Goal: Task Accomplishment & Management: Manage account settings

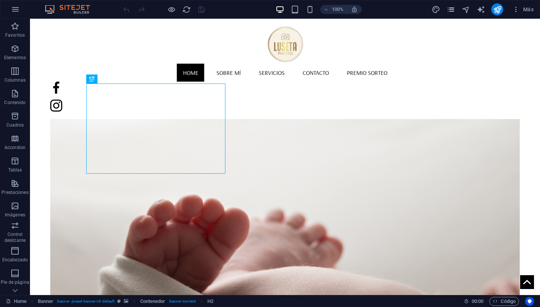
click at [452, 7] on icon "pages" at bounding box center [450, 9] width 9 height 9
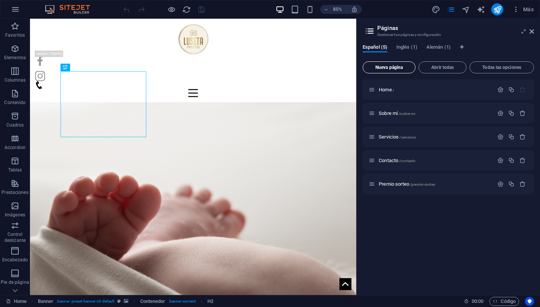
click at [390, 66] on span "Nueva página" at bounding box center [389, 67] width 46 height 4
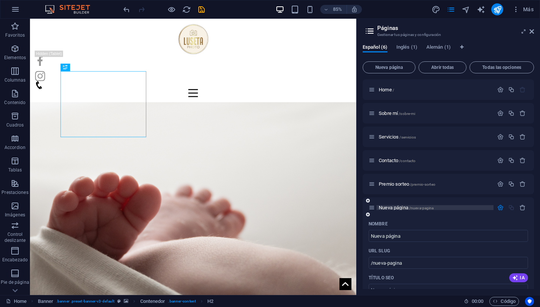
click at [398, 207] on span "Nueva página /nueva-pagina" at bounding box center [405, 208] width 55 height 6
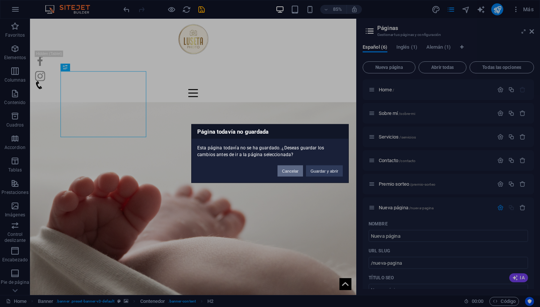
click at [288, 171] on button "Cancelar" at bounding box center [289, 171] width 25 height 11
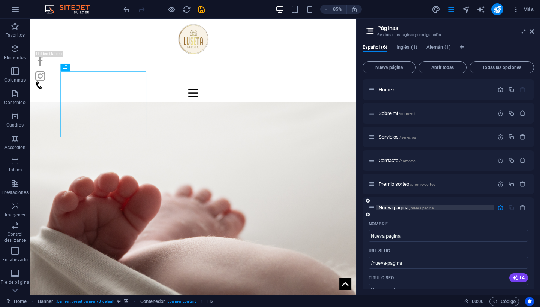
click at [392, 207] on span "Nueva página /nueva-pagina" at bounding box center [405, 208] width 55 height 6
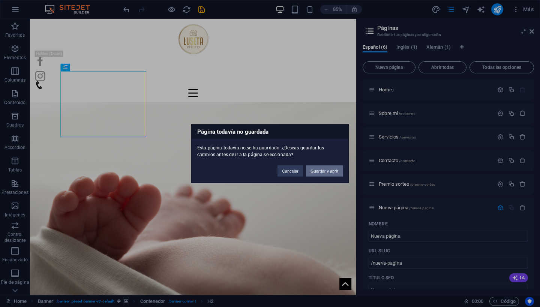
click at [328, 172] on button "Guardar y abrir" at bounding box center [324, 171] width 37 height 11
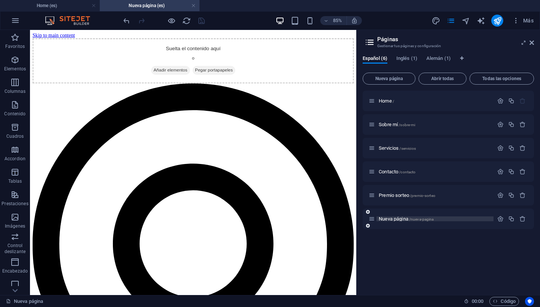
click at [397, 219] on span "Nueva página /nueva-pagina" at bounding box center [405, 219] width 55 height 6
click at [396, 218] on span "Nueva página /nueva-pagina" at bounding box center [405, 219] width 55 height 6
click at [383, 218] on span "Nueva página /nueva-pagina" at bounding box center [405, 219] width 55 height 6
click at [374, 218] on icon at bounding box center [371, 219] width 6 height 6
click at [397, 221] on div "Nueva página /nueva-pagina" at bounding box center [430, 219] width 125 height 9
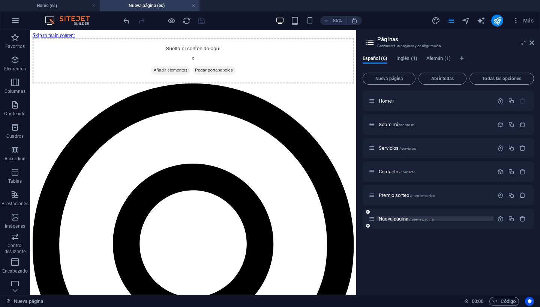
click at [400, 219] on span "Nueva página /nueva-pagina" at bounding box center [405, 219] width 55 height 6
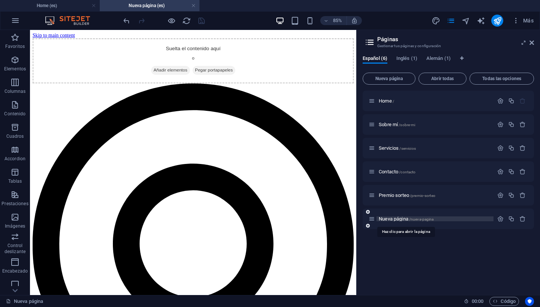
click at [419, 220] on span "/nueva-pagina" at bounding box center [421, 219] width 25 height 4
click at [413, 221] on span "/nueva-pagina" at bounding box center [421, 219] width 25 height 4
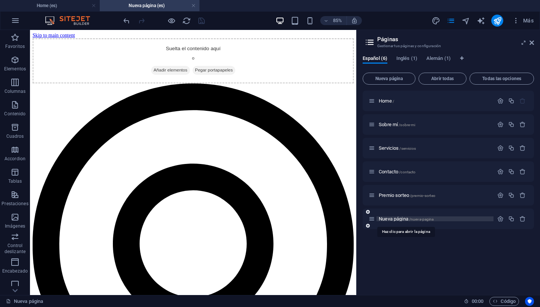
click at [413, 221] on span "/nueva-pagina" at bounding box center [421, 219] width 25 height 4
click at [403, 218] on span "Nueva página /nueva-pagina" at bounding box center [405, 219] width 55 height 6
click at [371, 218] on icon at bounding box center [371, 219] width 6 height 6
click at [499, 218] on icon "button" at bounding box center [500, 219] width 6 height 6
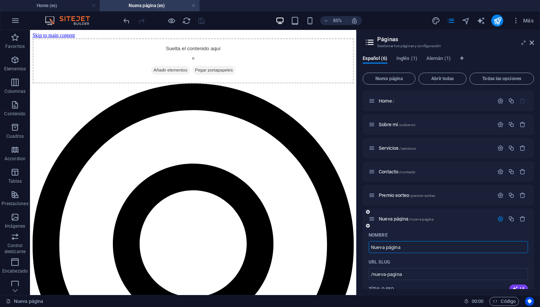
click at [407, 246] on input "Nueva página" at bounding box center [447, 247] width 159 height 12
type input "Reserva"
type input "/reserva"
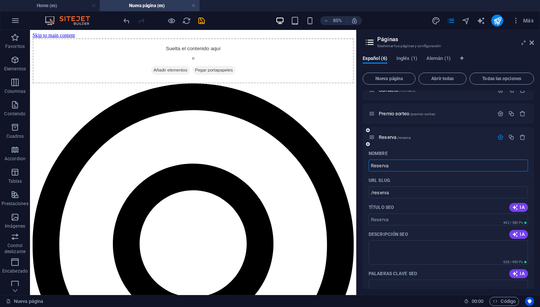
scroll to position [90, 0]
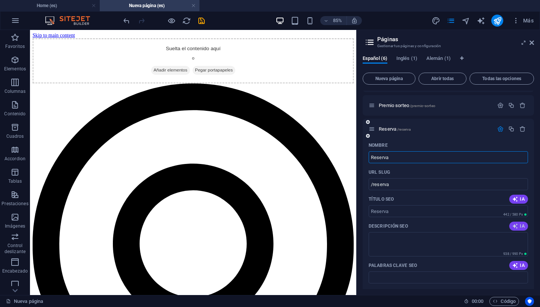
click at [515, 226] on icon "button" at bounding box center [515, 226] width 6 height 6
type textarea "Descubre Lusetaphoto en Aljaraque: fotografía profesional y momentos únicos. Co…"
drag, startPoint x: 371, startPoint y: 238, endPoint x: 445, endPoint y: 238, distance: 74.6
click at [445, 238] on textarea "Descubre Lusetaphoto en Aljaraque: fotografía profesional y momentos únicos. Co…" at bounding box center [447, 244] width 159 height 24
drag, startPoint x: 450, startPoint y: 238, endPoint x: 367, endPoint y: 239, distance: 82.8
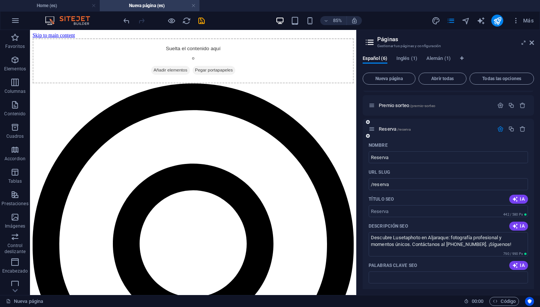
click at [367, 239] on div "Nombre Reserva ​ URL SLUG /reserva ​ Título SEO IA ​ 442 / 580 Px Descripción S…" at bounding box center [447, 295] width 171 height 312
drag, startPoint x: 371, startPoint y: 238, endPoint x: 441, endPoint y: 236, distance: 70.1
click at [441, 237] on textarea "Descubre Lusetaphoto en Aljaraque: fotografía profesional y momentos únicos. Co…" at bounding box center [447, 244] width 159 height 24
click at [451, 237] on textarea "Descubre Lusetaphoto en Aljaraque: fotografía profesional y momentos únicos. Co…" at bounding box center [447, 244] width 159 height 24
click at [451, 239] on textarea "Descubre Lusetaphoto en Aljaraque: fotografía profesional y momentos únicos. Co…" at bounding box center [447, 244] width 159 height 24
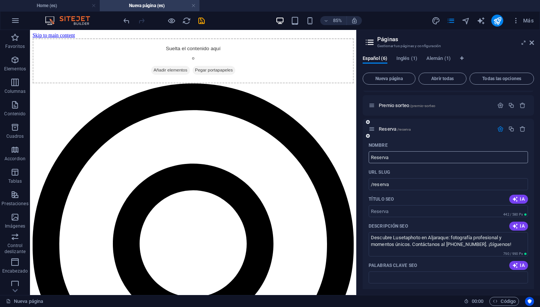
click at [402, 157] on input "Reserva" at bounding box center [447, 157] width 159 height 12
click at [422, 245] on textarea "Descubre Lusetaphoto en Aljaraque: fotografía profesional y momentos únicos. Co…" at bounding box center [447, 244] width 159 height 24
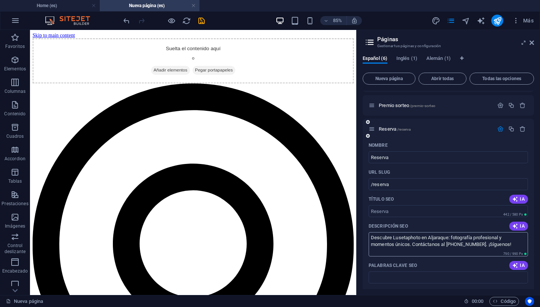
click at [422, 245] on textarea "Descubre Lusetaphoto en Aljaraque: fotografía profesional y momentos únicos. Co…" at bounding box center [447, 244] width 159 height 24
click at [409, 277] on input "Palabras clave SEO" at bounding box center [447, 278] width 159 height 12
click at [402, 277] on input "Palabras clave SEO" at bounding box center [447, 278] width 159 height 12
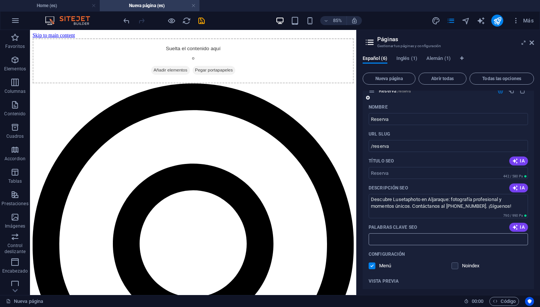
scroll to position [129, 0]
click at [394, 240] on input "Palabras clave SEO" at bounding box center [447, 238] width 159 height 12
click at [398, 173] on input "Título SEO" at bounding box center [447, 172] width 159 height 12
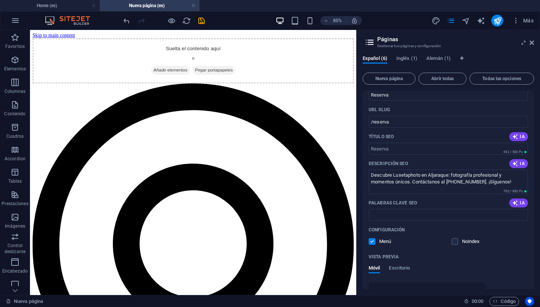
scroll to position [150, 0]
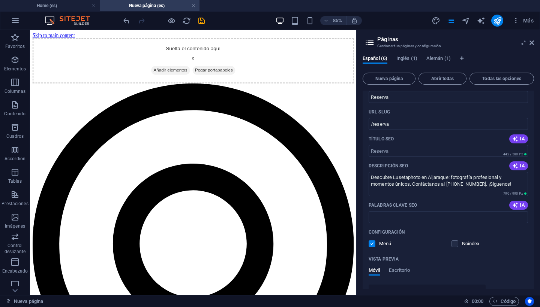
click at [481, 252] on div "Nombre Reserva ​ URL SLUG /reserva ​ Título SEO IA ​ 442 / 580 Px Descripción S…" at bounding box center [447, 235] width 171 height 312
click at [425, 103] on div "Nombre Reserva ​ URL SLUG /reserva ​ Título SEO IA ​ 442 / 580 Px Descripción S…" at bounding box center [447, 235] width 171 height 312
click at [422, 99] on input "Reserva" at bounding box center [447, 97] width 159 height 12
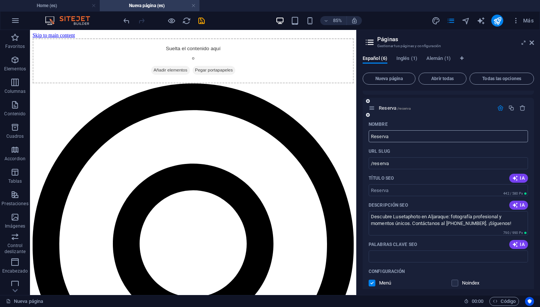
scroll to position [109, 0]
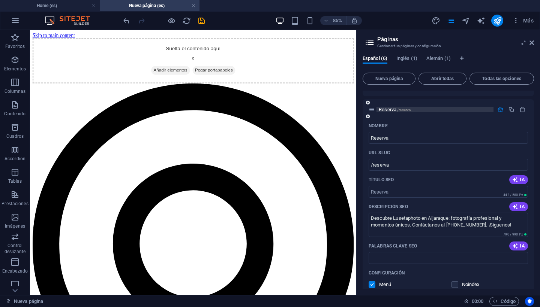
click at [420, 110] on p "Reserva /reserva" at bounding box center [434, 109] width 112 height 5
click at [390, 108] on span "Reserva /reserva" at bounding box center [394, 110] width 32 height 6
click at [498, 110] on icon "button" at bounding box center [500, 109] width 6 height 6
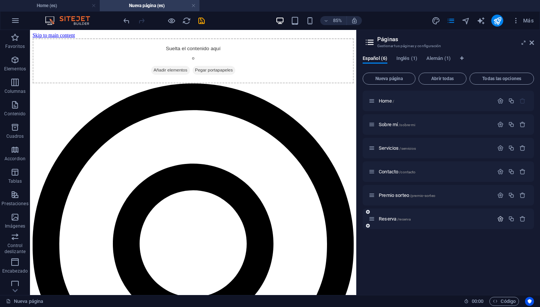
scroll to position [0, 0]
click at [387, 220] on span "Reserva /reserva" at bounding box center [394, 219] width 32 height 6
click at [15, 37] on icon "button" at bounding box center [14, 37] width 9 height 9
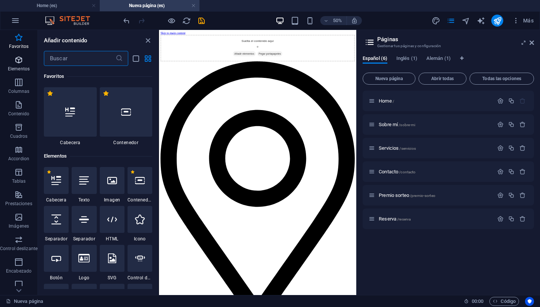
click at [15, 60] on icon "button" at bounding box center [18, 59] width 9 height 9
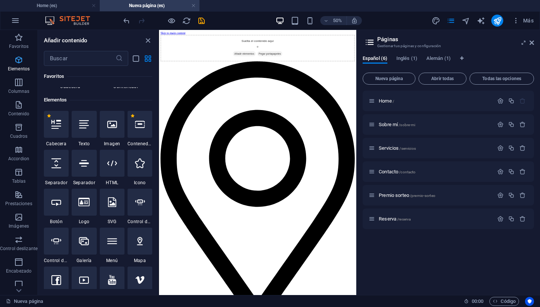
scroll to position [141, 0]
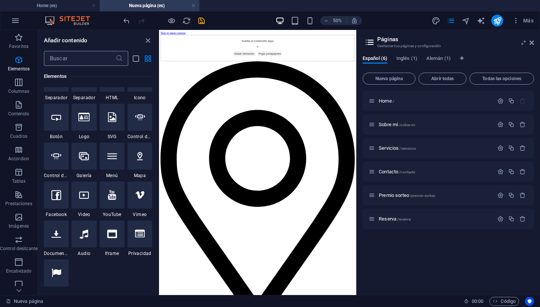
click at [76, 62] on input "text" at bounding box center [80, 58] width 72 height 15
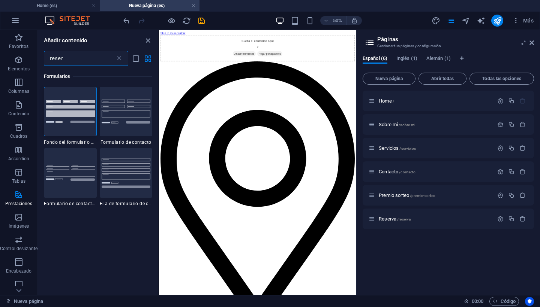
scroll to position [0, 0]
type input "reserva"
click at [119, 57] on icon at bounding box center [118, 58] width 7 height 7
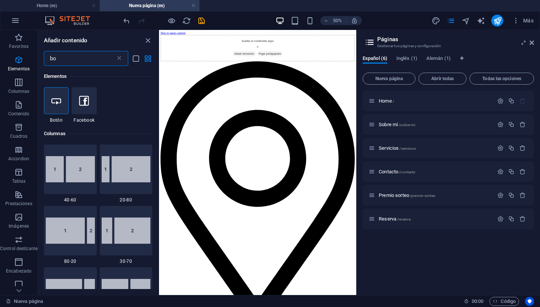
type input "b"
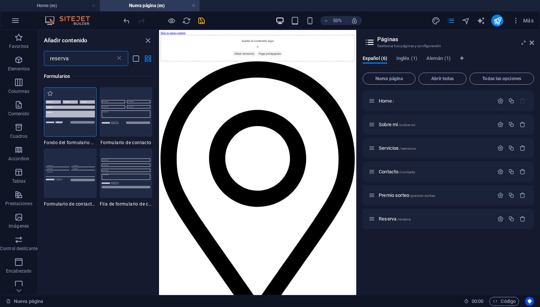
type input "reserva"
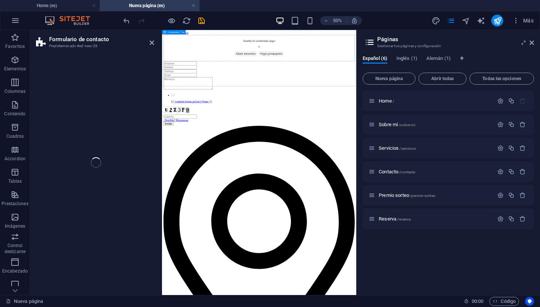
select select "rem"
select select "preset-contact-form-v3-background"
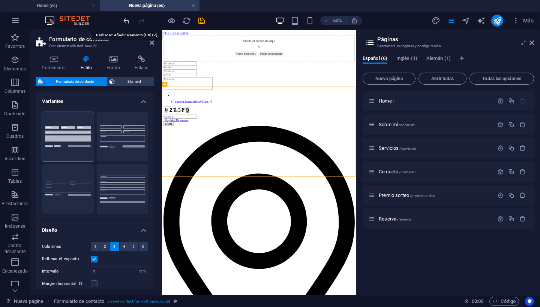
click at [126, 19] on icon "undo" at bounding box center [126, 20] width 9 height 9
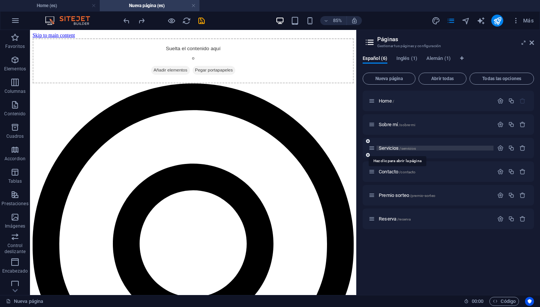
click at [387, 149] on span "Servicios /servicios" at bounding box center [396, 148] width 37 height 6
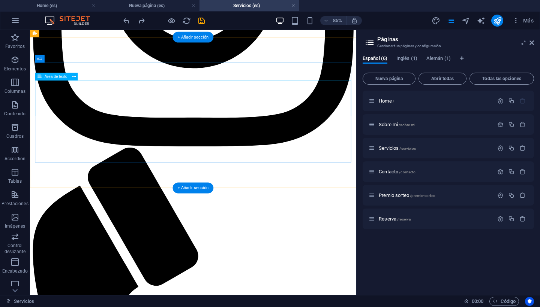
scroll to position [1070, 0]
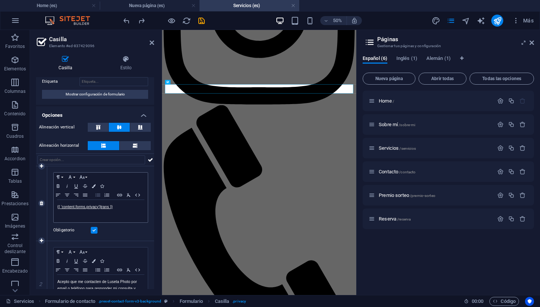
scroll to position [23, 0]
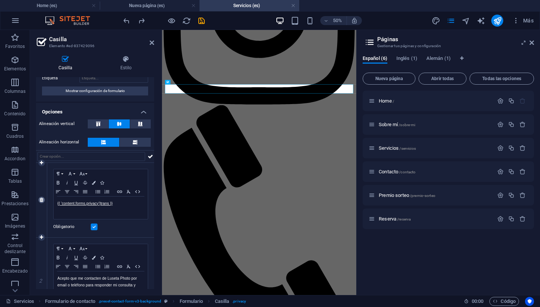
click at [42, 200] on icon at bounding box center [41, 200] width 3 height 4
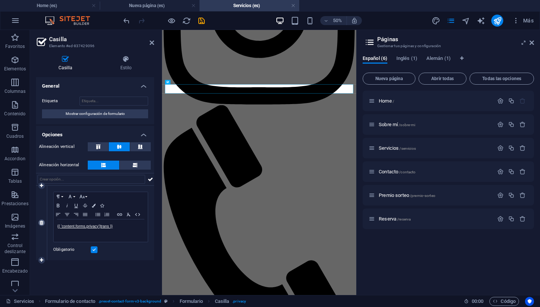
scroll to position [0, 0]
click at [151, 178] on icon at bounding box center [150, 179] width 5 height 9
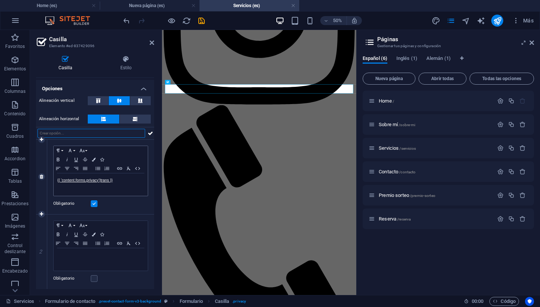
scroll to position [46, 0]
click at [89, 182] on link "{{ 'content.forms.privacy'|trans }}" at bounding box center [84, 181] width 55 height 4
click at [89, 183] on p "{{ 'content.forms.privacy'|trans }}" at bounding box center [100, 181] width 87 height 7
click at [150, 43] on icon at bounding box center [152, 43] width 4 height 6
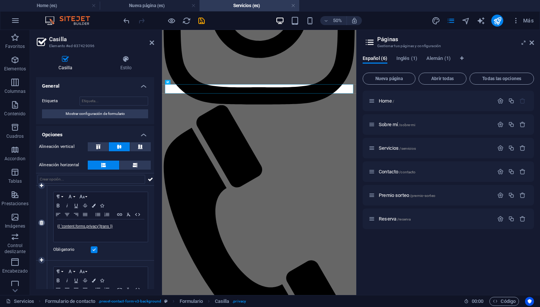
click at [43, 221] on icon at bounding box center [41, 223] width 3 height 4
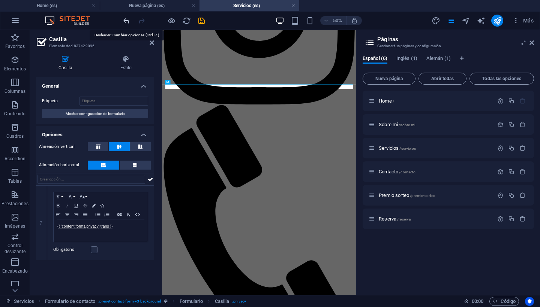
click at [127, 20] on icon "undo" at bounding box center [126, 20] width 9 height 9
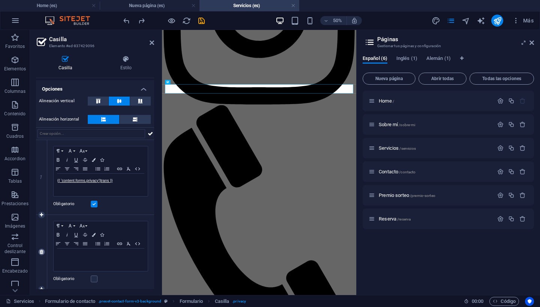
click at [41, 253] on icon at bounding box center [41, 252] width 3 height 4
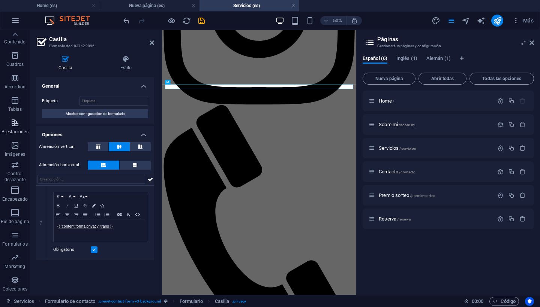
scroll to position [72, 0]
click at [15, 280] on icon "button" at bounding box center [14, 280] width 9 height 9
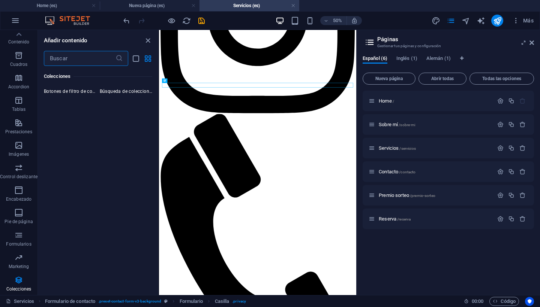
scroll to position [14644, 0]
click at [85, 57] on input "text" at bounding box center [80, 58] width 72 height 15
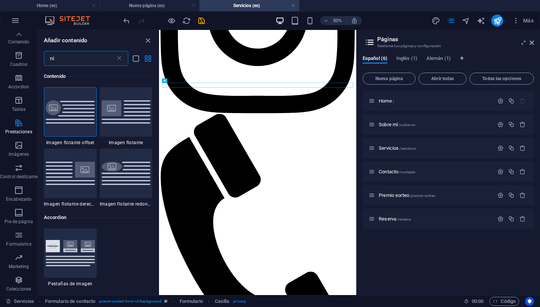
type input "n"
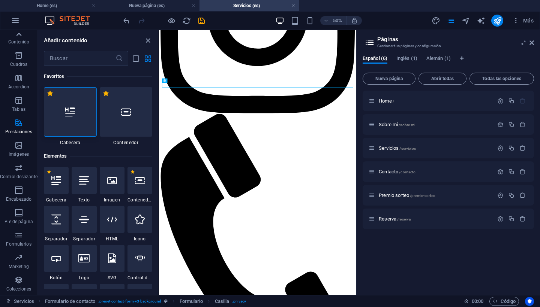
click at [20, 35] on icon at bounding box center [18, 34] width 5 height 3
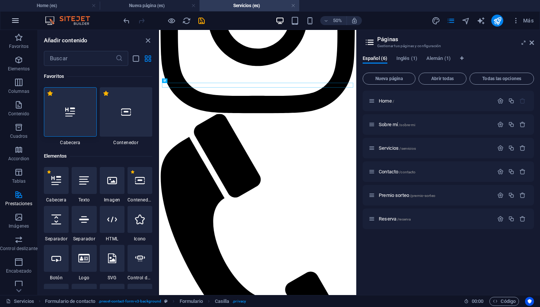
click at [15, 21] on icon "button" at bounding box center [15, 20] width 9 height 9
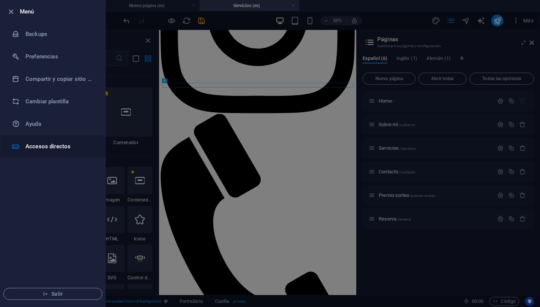
click at [39, 145] on h6 "Accesos directos" at bounding box center [59, 146] width 69 height 9
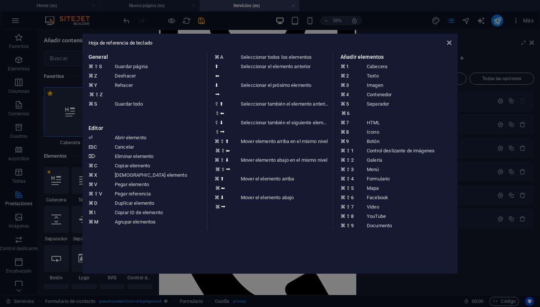
click at [452, 43] on div "Hoja de referencia de teclado General ⌘ ⇧ S Guardar página ⌘ Z Deshacer ⌘ Y ⌘ ⇧…" at bounding box center [269, 154] width 375 height 240
click at [449, 43] on icon at bounding box center [449, 43] width 4 height 6
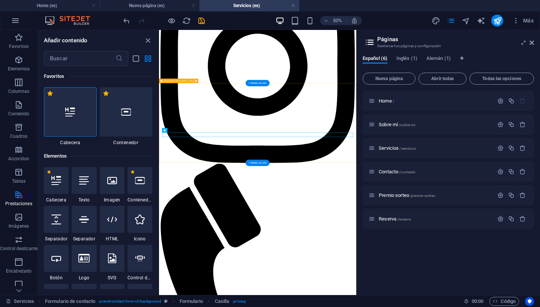
scroll to position [970, 0]
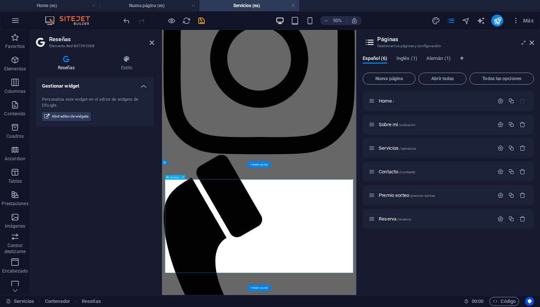
click at [107, 185] on div "Gestionar widget Personaliza este widget en el editor de widgets de Elfsight. A…" at bounding box center [95, 183] width 118 height 212
click at [406, 59] on span "Inglés (1)" at bounding box center [406, 59] width 21 height 10
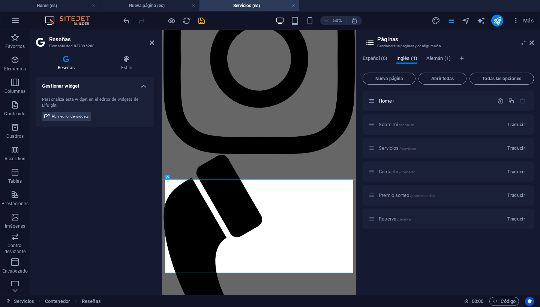
drag, startPoint x: 406, startPoint y: 59, endPoint x: 400, endPoint y: 57, distance: 6.1
click at [400, 57] on span "Inglés (1)" at bounding box center [406, 59] width 21 height 10
click at [441, 57] on span "Alemán (1)" at bounding box center [438, 59] width 24 height 10
click at [523, 42] on icon at bounding box center [523, 43] width 0 height 6
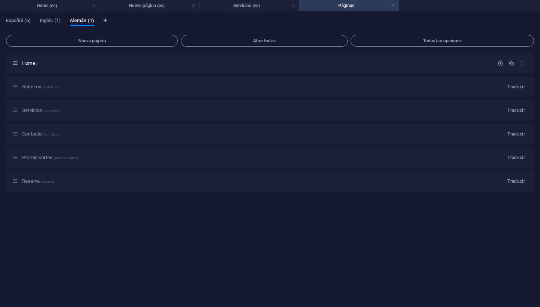
scroll to position [1217, 0]
click at [178, 18] on div "Español (6) Inglés (1) [DEMOGRAPHIC_DATA] (1)" at bounding box center [270, 25] width 528 height 14
click at [133, 19] on div "Español (6) Inglés (1) [DEMOGRAPHIC_DATA] (1)" at bounding box center [270, 25] width 528 height 14
click at [18, 19] on span "Español (6)" at bounding box center [18, 21] width 25 height 10
click at [392, 6] on link at bounding box center [392, 5] width 4 height 7
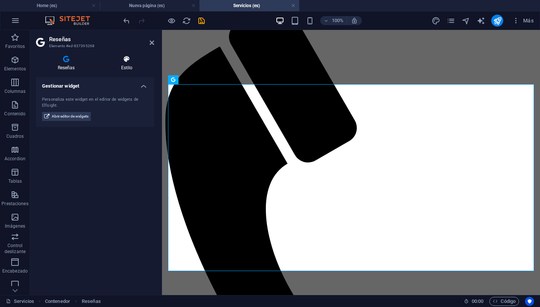
click at [127, 61] on icon at bounding box center [126, 58] width 55 height 7
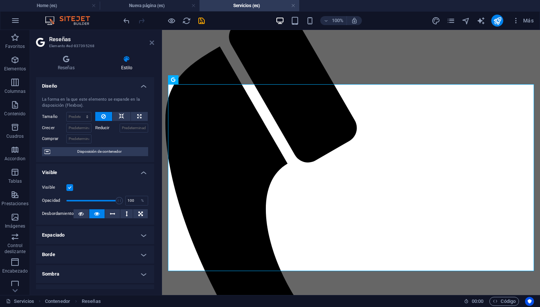
click at [151, 42] on icon at bounding box center [152, 43] width 4 height 6
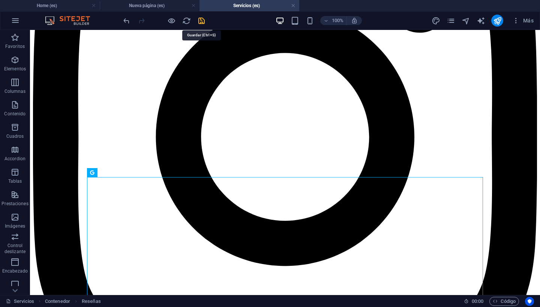
click at [200, 19] on icon "save" at bounding box center [201, 20] width 9 height 9
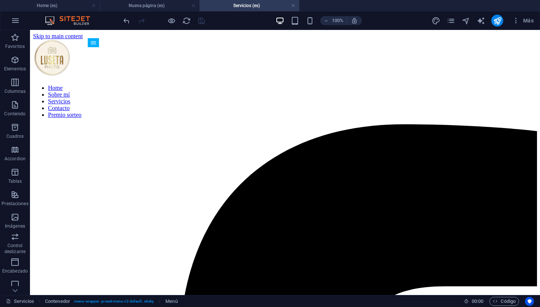
scroll to position [0, 0]
